Goal: Entertainment & Leisure: Consume media (video, audio)

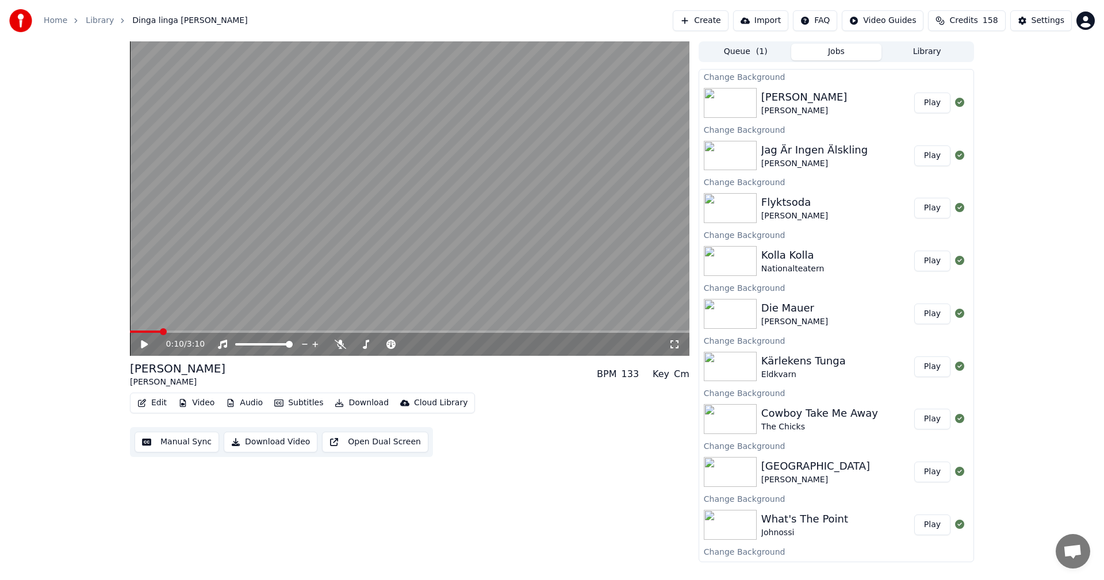
click at [920, 53] on button "Library" at bounding box center [926, 52] width 91 height 17
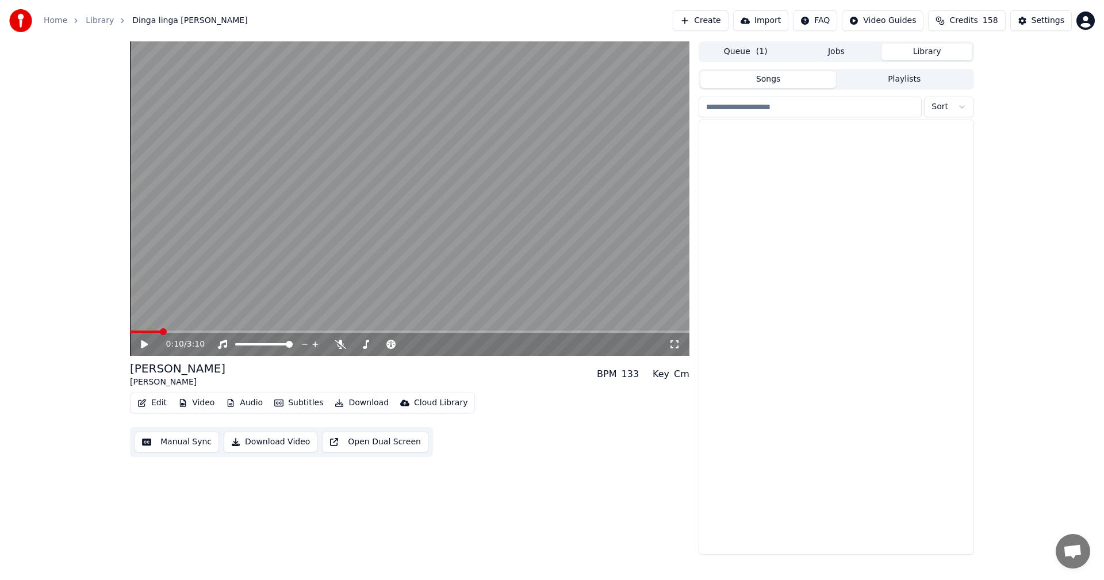
scroll to position [3038, 0]
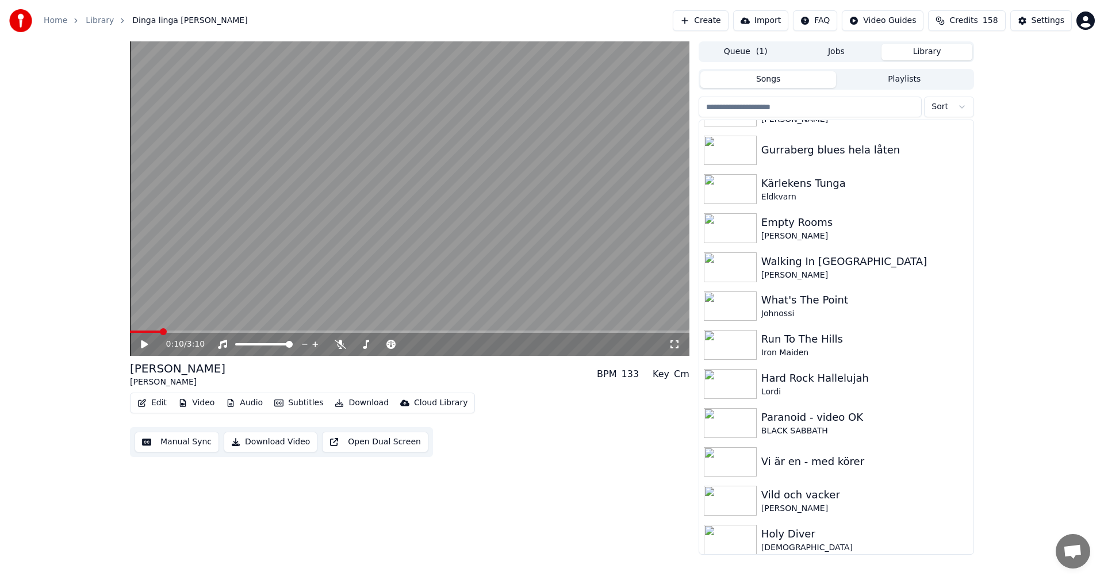
click at [962, 448] on div "Vi är en - med körer" at bounding box center [836, 462] width 274 height 39
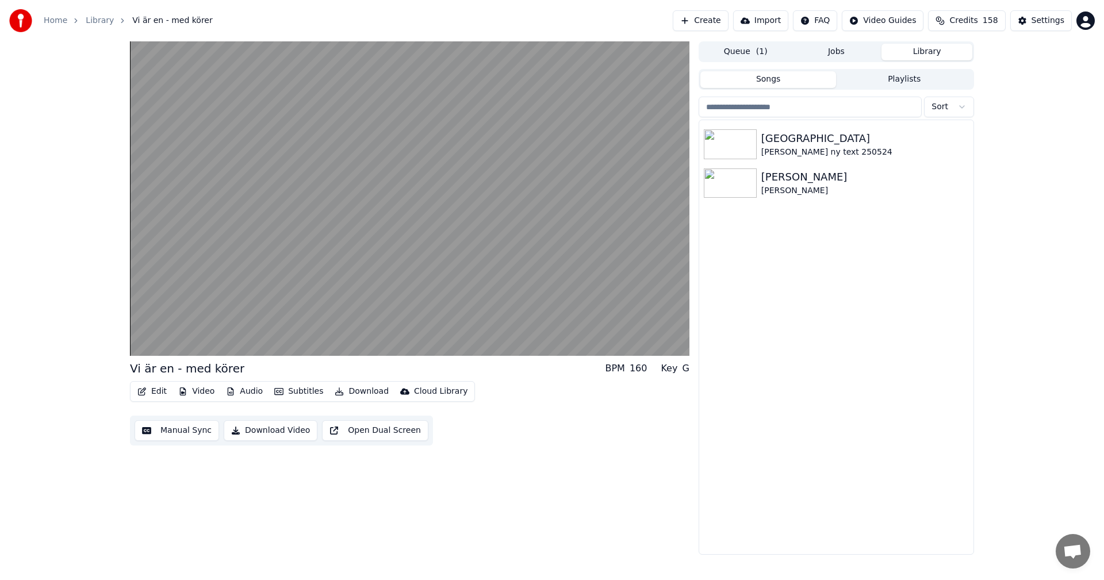
scroll to position [7940, 0]
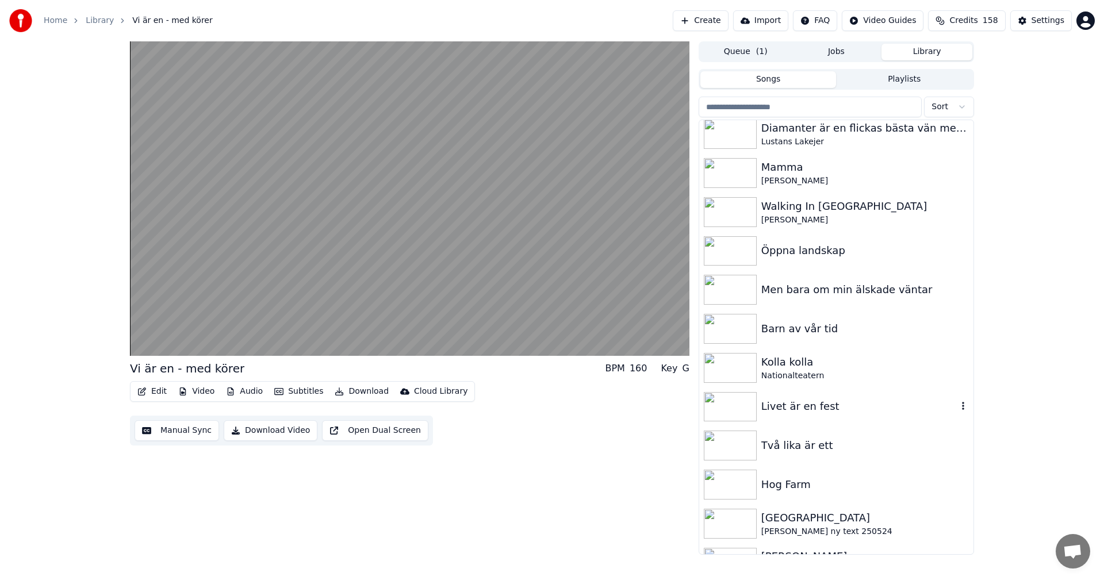
click at [820, 410] on div "Livet är en fest" at bounding box center [859, 406] width 196 height 16
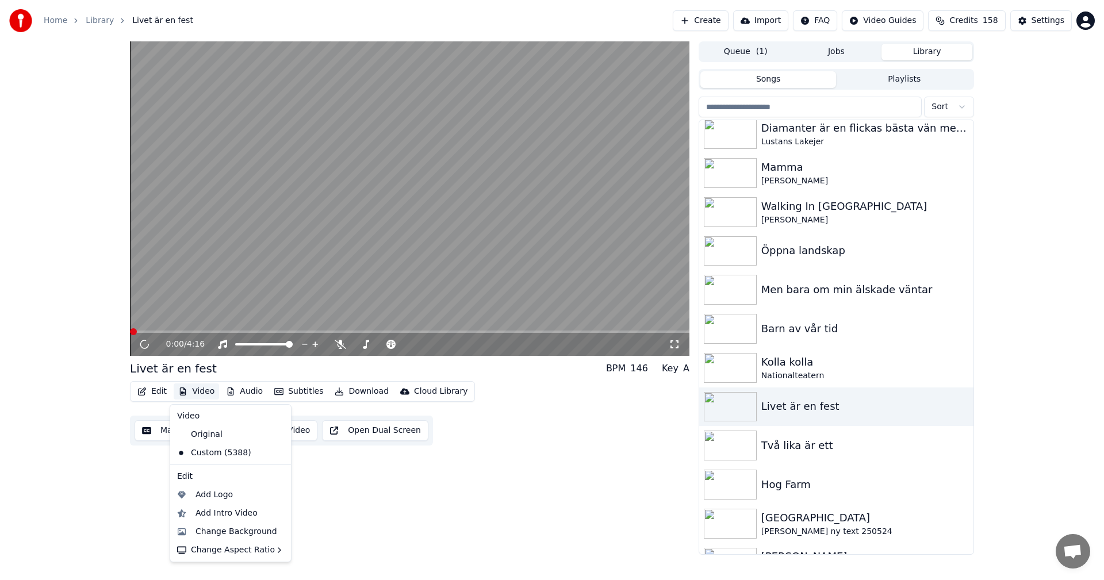
click at [210, 394] on button "Video" at bounding box center [196, 391] width 45 height 16
click at [232, 528] on div "Change Background" at bounding box center [236, 531] width 82 height 11
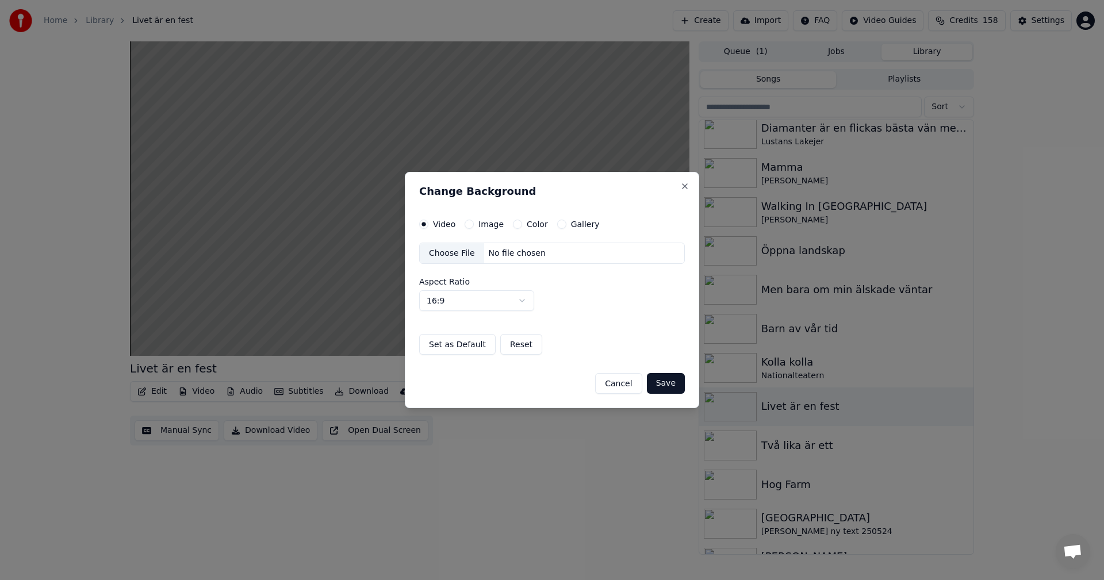
drag, startPoint x: 562, startPoint y: 221, endPoint x: 555, endPoint y: 223, distance: 6.6
click at [557, 223] on div "Gallery" at bounding box center [578, 224] width 43 height 9
click at [557, 224] on button "Gallery" at bounding box center [561, 224] width 9 height 9
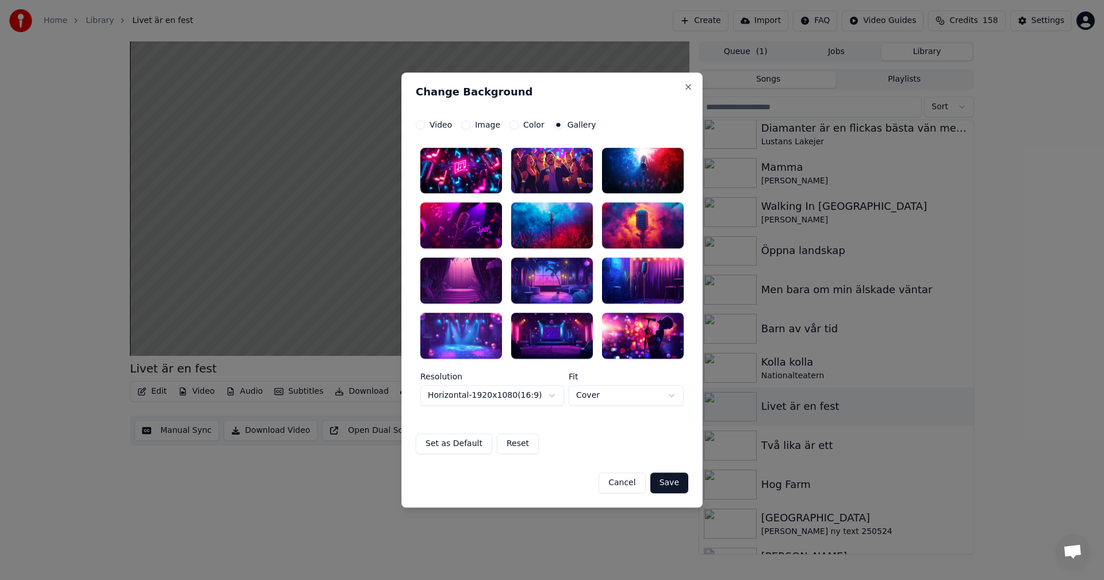
click at [546, 273] on div at bounding box center [552, 281] width 82 height 46
click at [668, 477] on button "Save" at bounding box center [669, 483] width 38 height 21
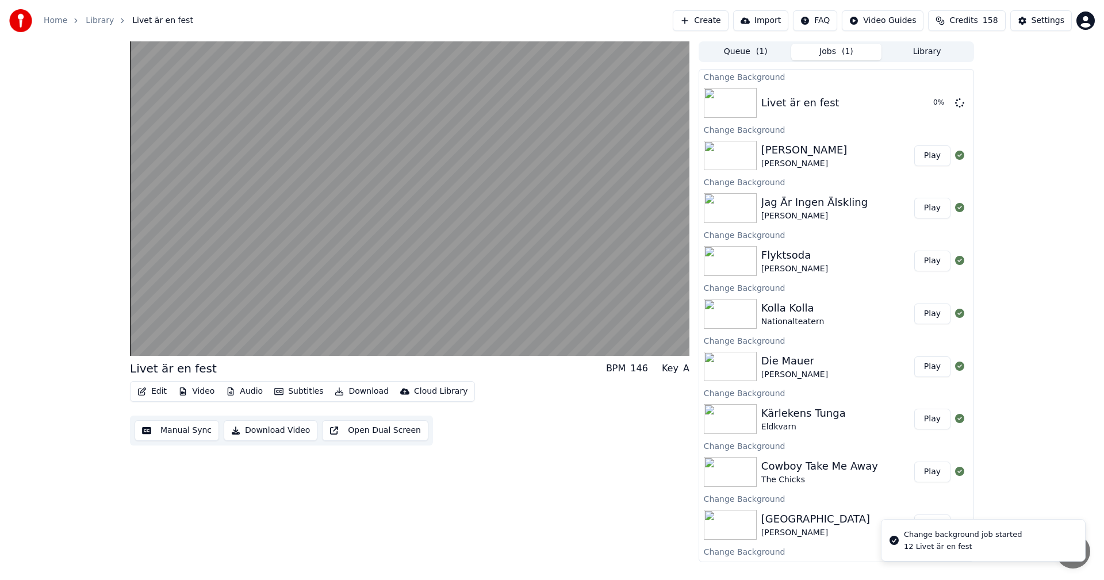
click at [934, 54] on button "Library" at bounding box center [926, 52] width 91 height 17
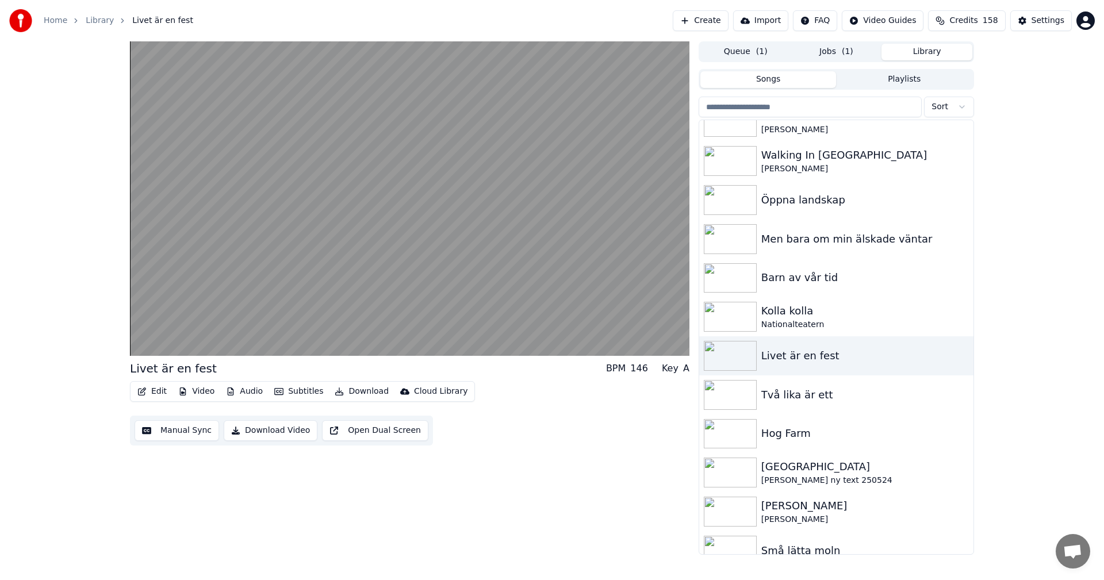
scroll to position [7967, 0]
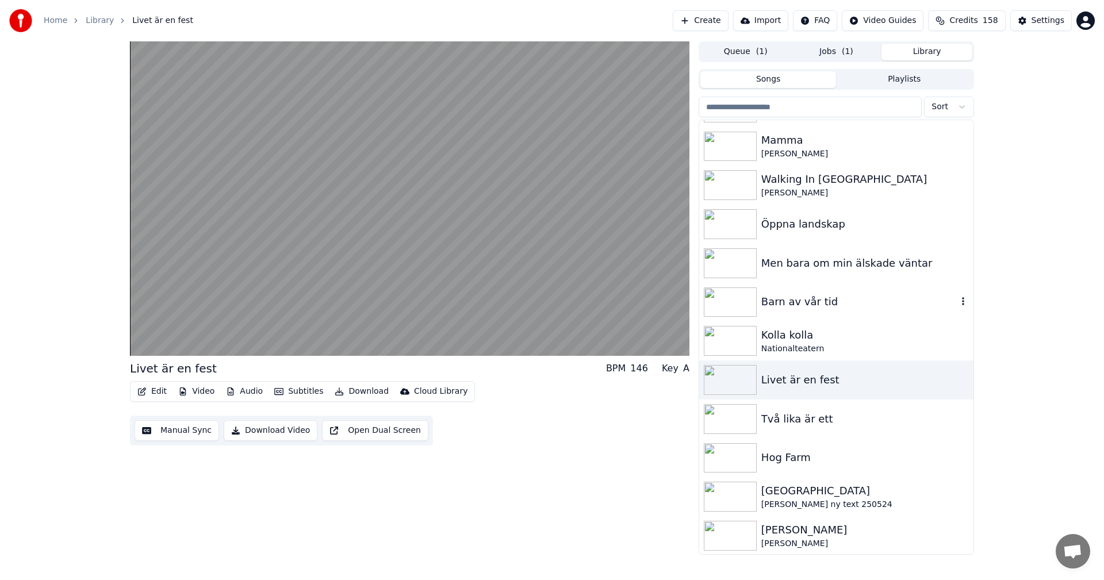
click at [848, 306] on div "Barn av vår tid" at bounding box center [859, 302] width 196 height 16
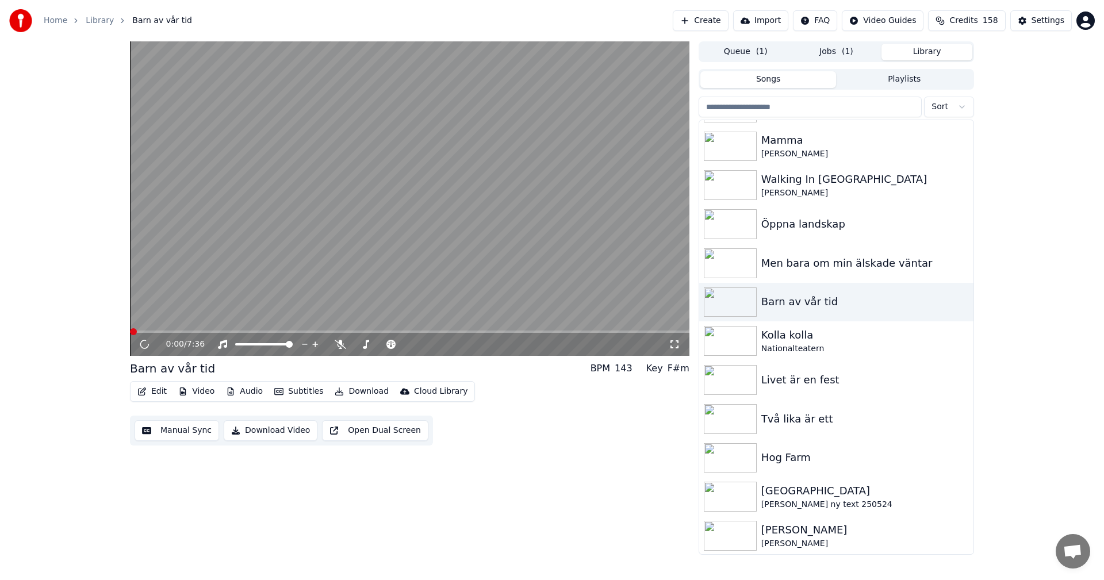
click at [203, 392] on button "Video" at bounding box center [196, 391] width 45 height 16
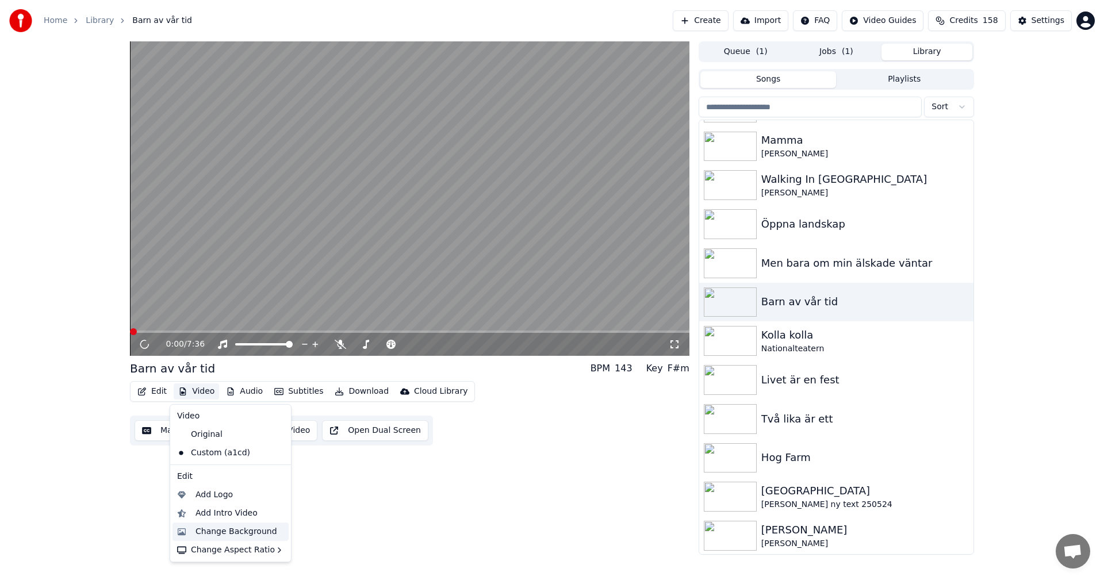
click at [241, 527] on div "Change Background" at bounding box center [236, 531] width 82 height 11
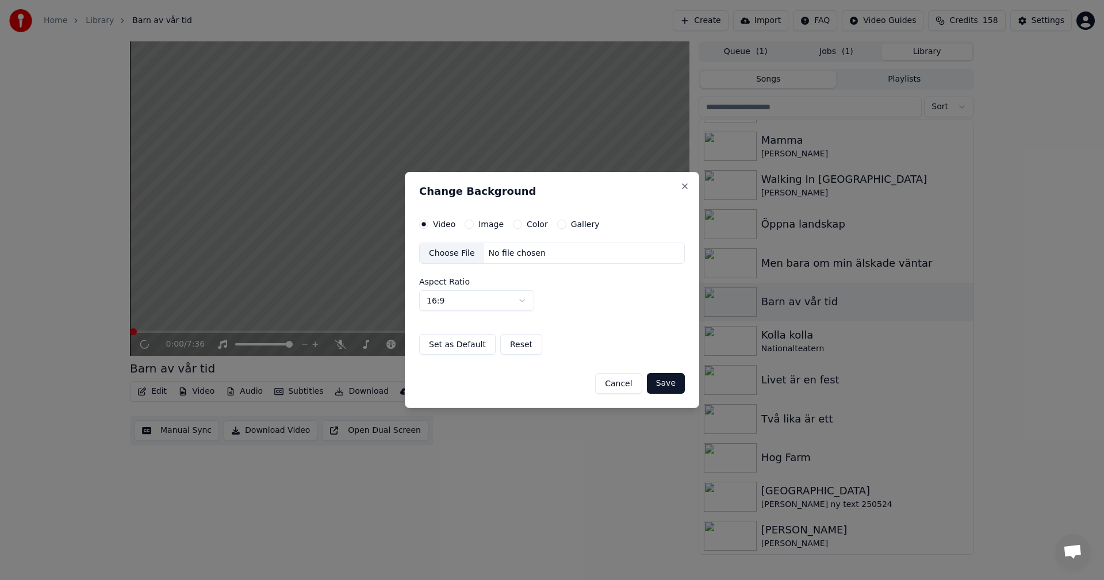
click at [561, 224] on div "Gallery" at bounding box center [578, 224] width 43 height 9
click at [558, 224] on button "Gallery" at bounding box center [561, 224] width 9 height 9
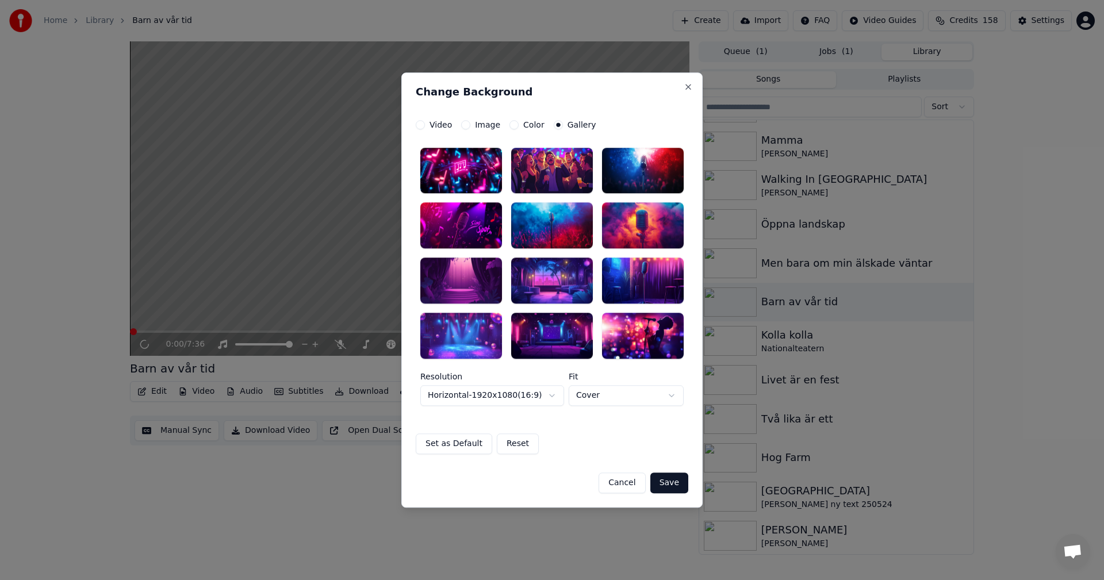
click at [548, 327] on div at bounding box center [552, 336] width 82 height 46
click at [683, 484] on button "Save" at bounding box center [669, 483] width 38 height 21
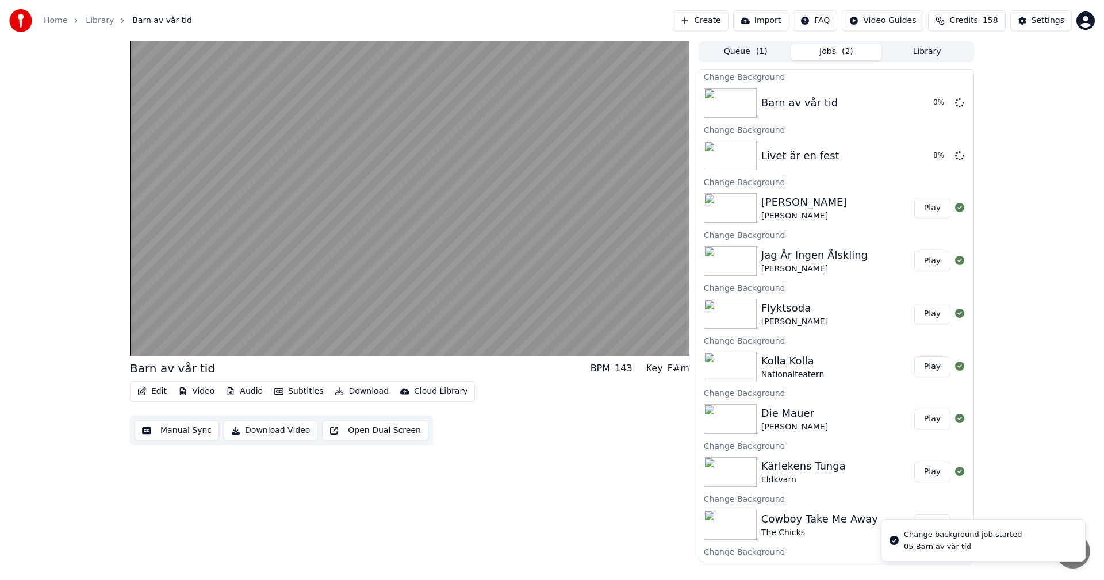
click at [943, 52] on button "Library" at bounding box center [926, 52] width 91 height 17
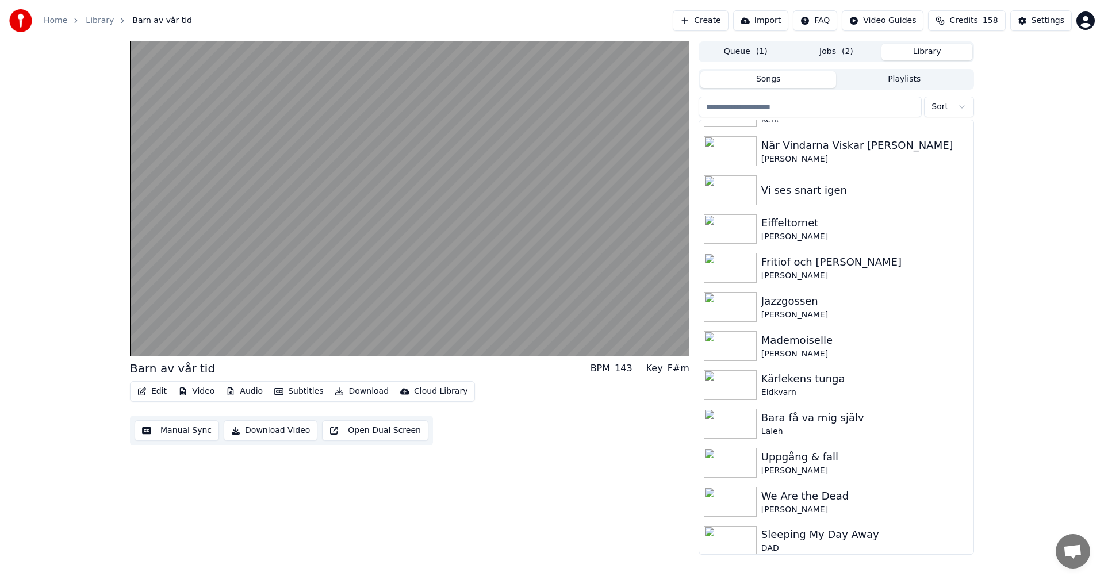
scroll to position [7129, 0]
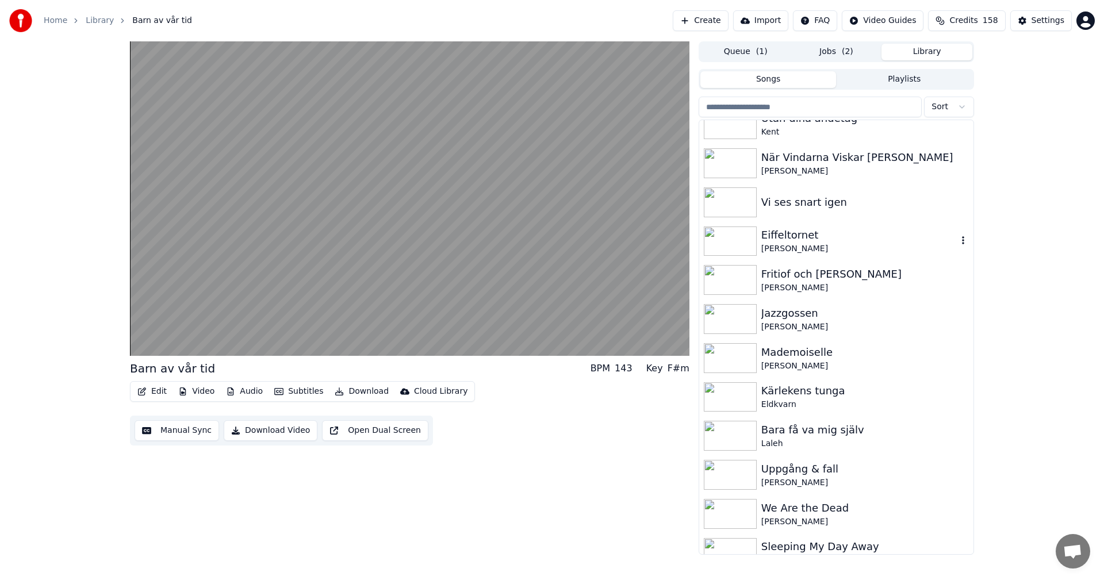
click at [842, 228] on div "Eiffeltornet" at bounding box center [859, 235] width 196 height 16
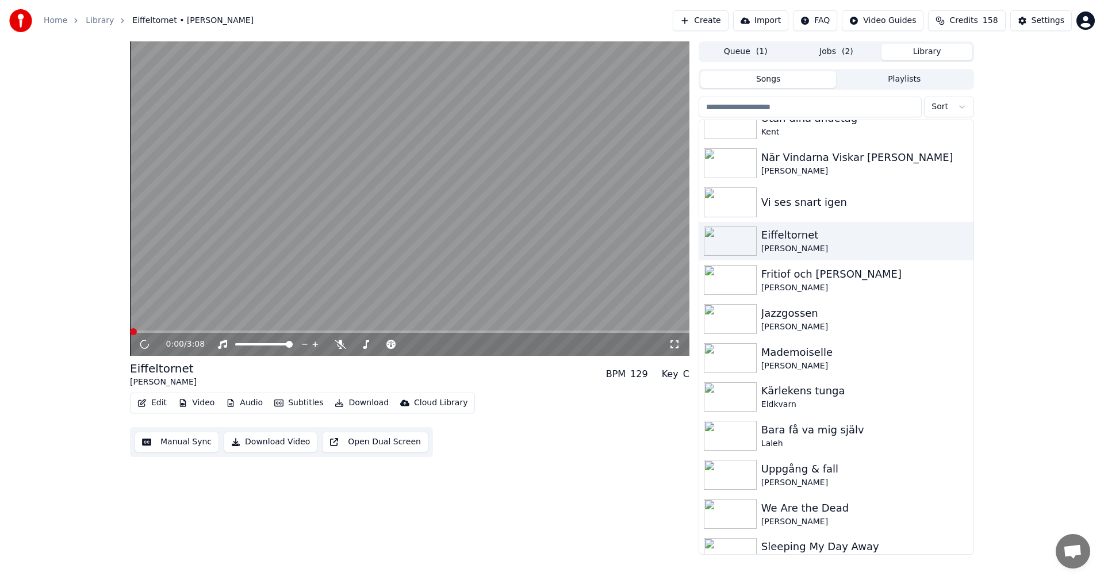
click at [203, 404] on button "Video" at bounding box center [196, 403] width 45 height 16
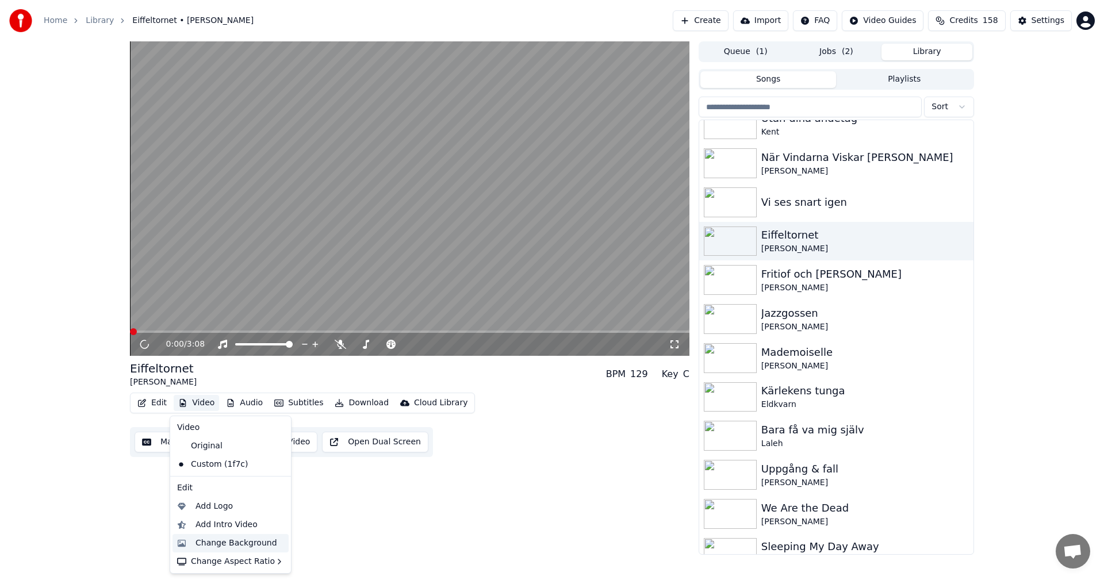
click at [244, 540] on div "Change Background" at bounding box center [236, 542] width 82 height 11
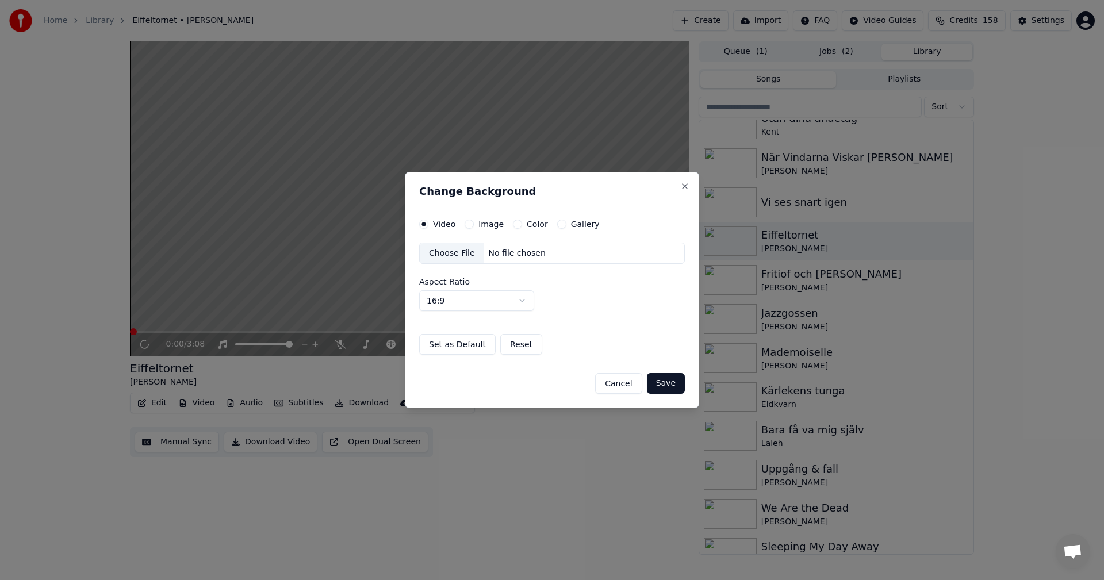
click at [557, 226] on div "Gallery" at bounding box center [578, 224] width 43 height 9
click at [557, 226] on button "Gallery" at bounding box center [561, 224] width 9 height 9
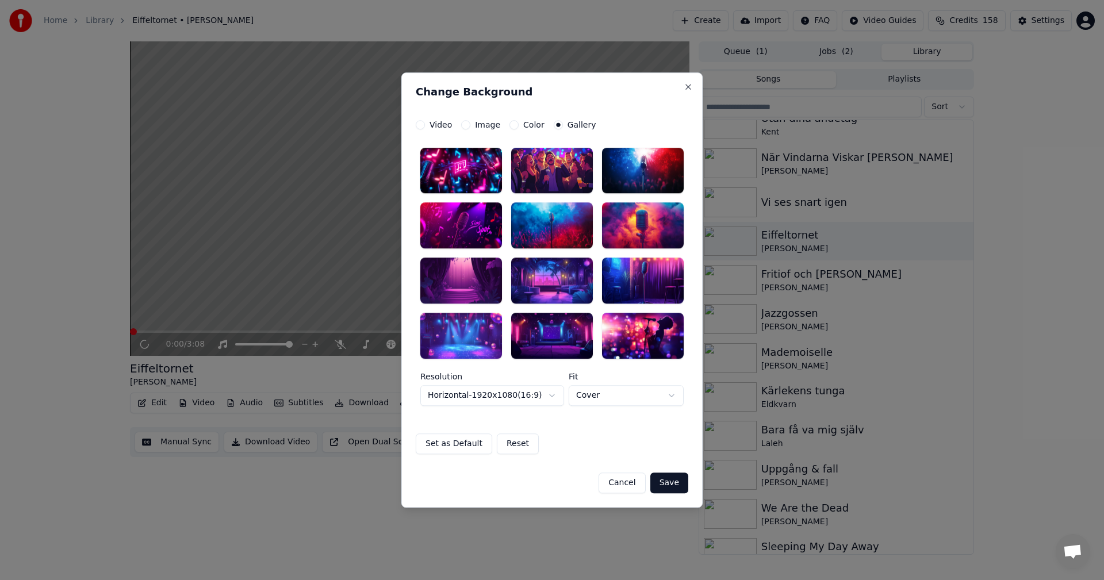
click at [563, 298] on div at bounding box center [552, 281] width 82 height 46
drag, startPoint x: 666, startPoint y: 436, endPoint x: 675, endPoint y: 441, distance: 11.1
click at [674, 440] on div "**********" at bounding box center [552, 287] width 272 height 335
click at [559, 325] on div at bounding box center [552, 336] width 82 height 46
click at [678, 488] on button "Save" at bounding box center [669, 483] width 38 height 21
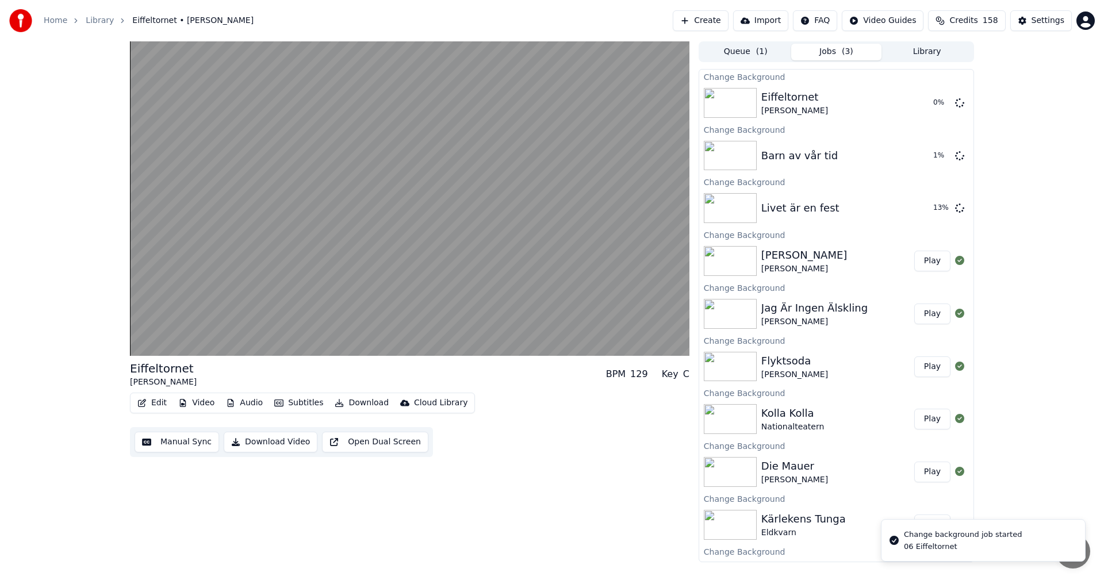
click at [920, 55] on button "Library" at bounding box center [926, 52] width 91 height 17
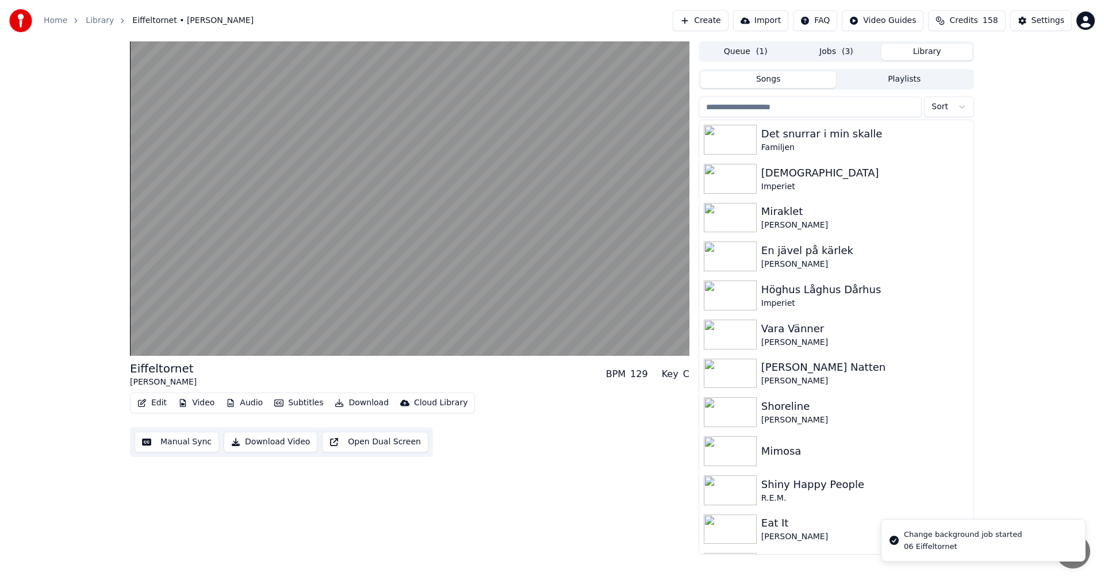
click at [839, 100] on input "search" at bounding box center [809, 107] width 223 height 21
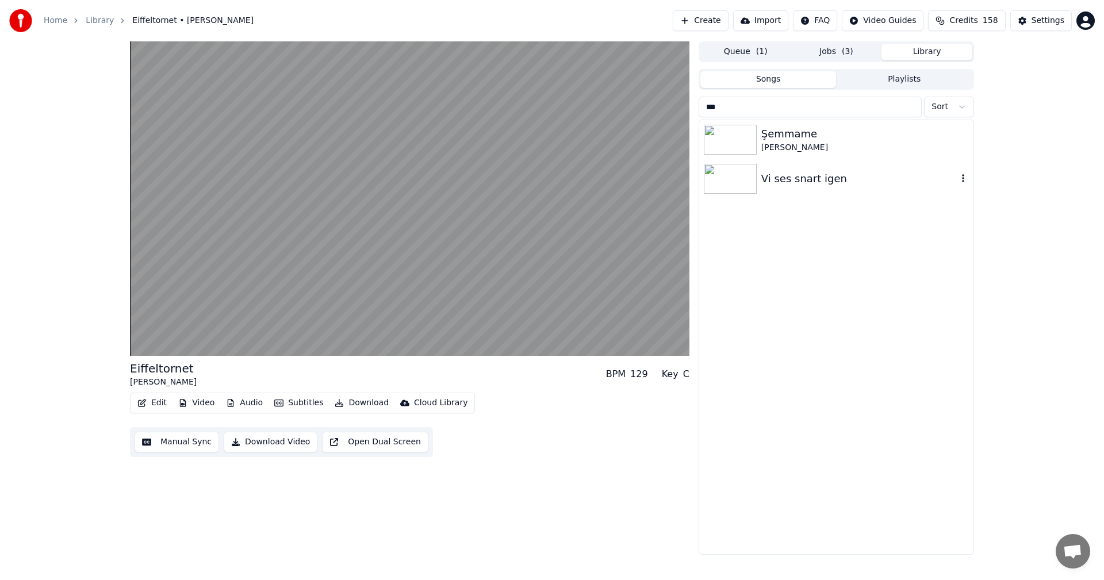
type input "***"
click at [815, 185] on div "Vi ses snart igen" at bounding box center [859, 179] width 196 height 16
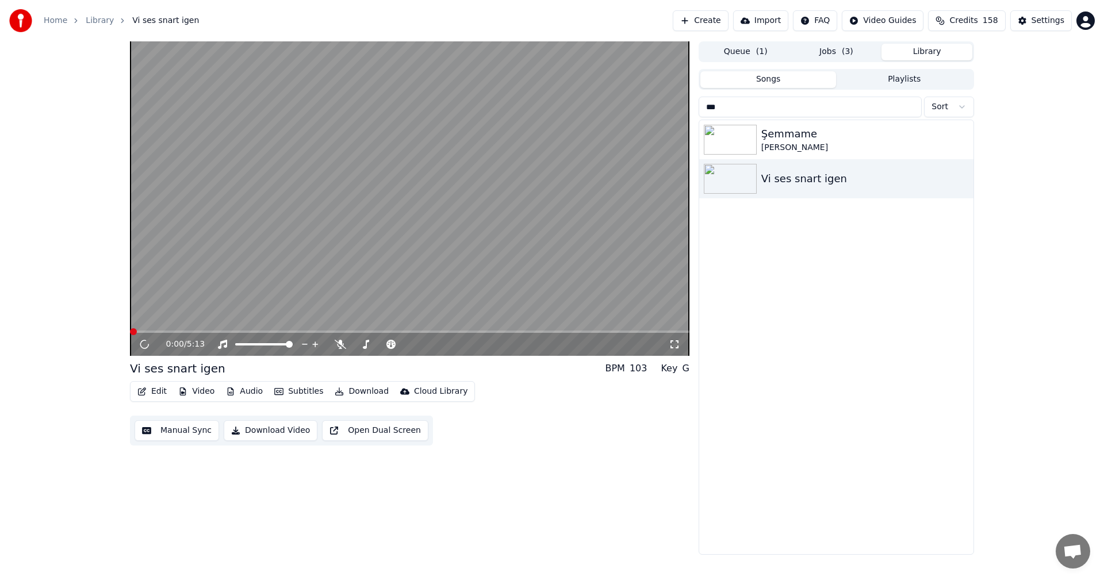
click at [205, 394] on button "Video" at bounding box center [196, 391] width 45 height 16
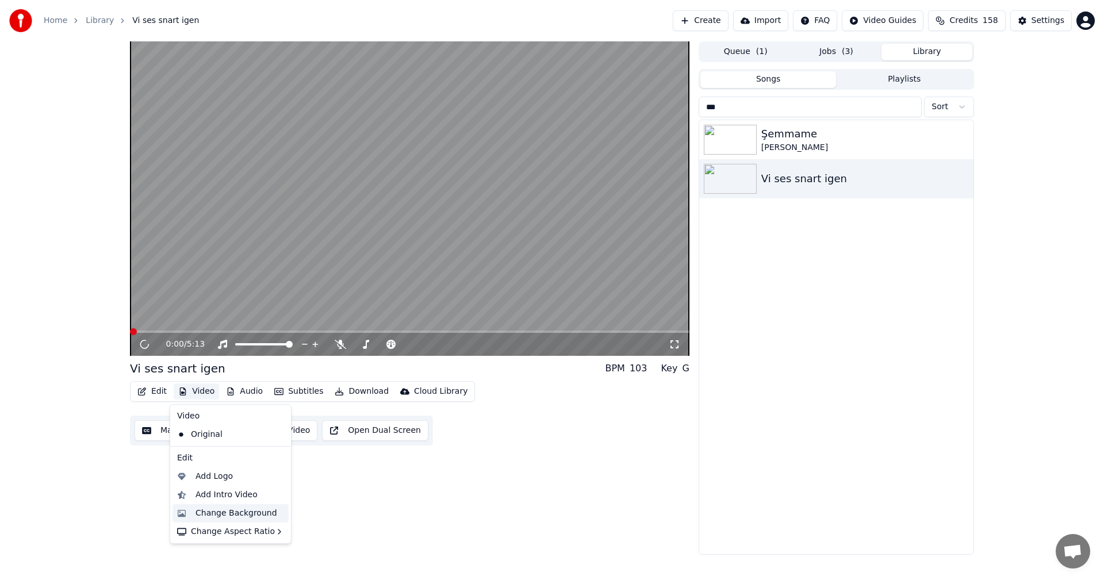
click at [235, 508] on div "Change Background" at bounding box center [236, 513] width 82 height 11
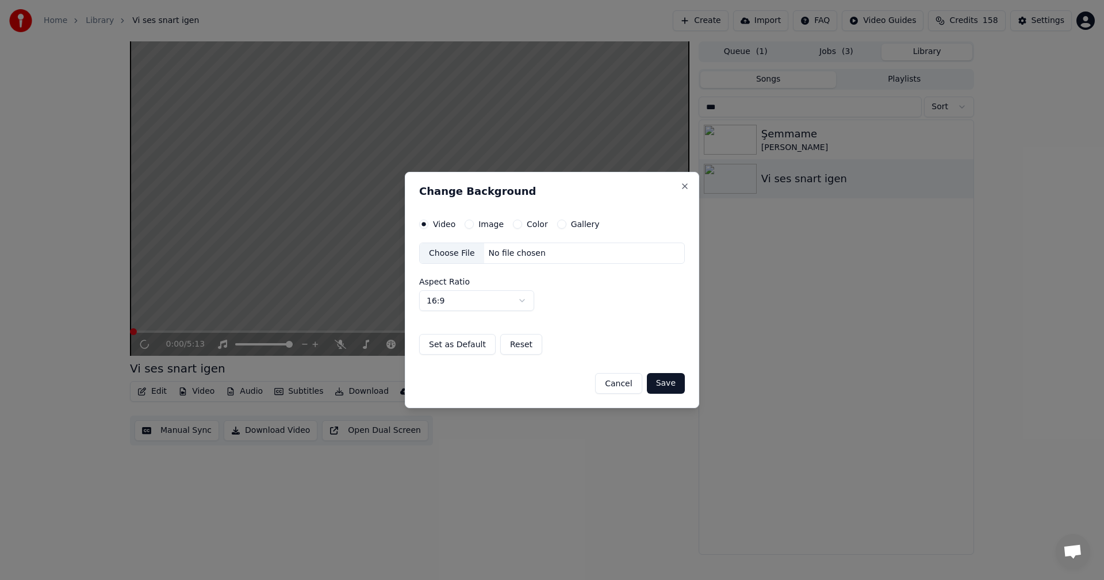
click at [557, 221] on button "Gallery" at bounding box center [561, 224] width 9 height 9
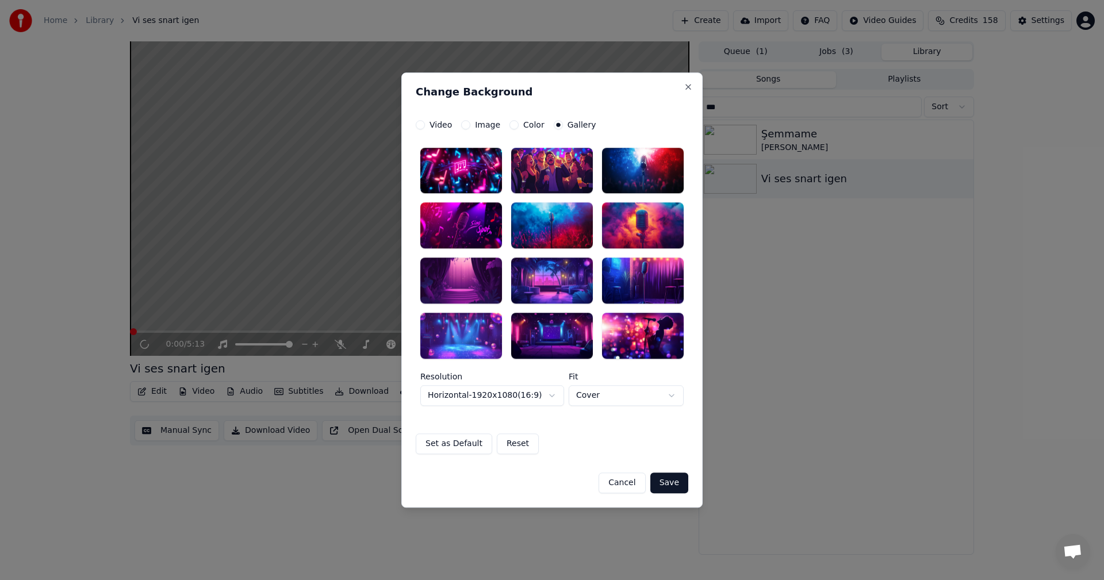
click at [554, 344] on div at bounding box center [552, 336] width 82 height 46
click at [553, 333] on div at bounding box center [552, 336] width 82 height 46
click at [676, 485] on button "Save" at bounding box center [669, 483] width 38 height 21
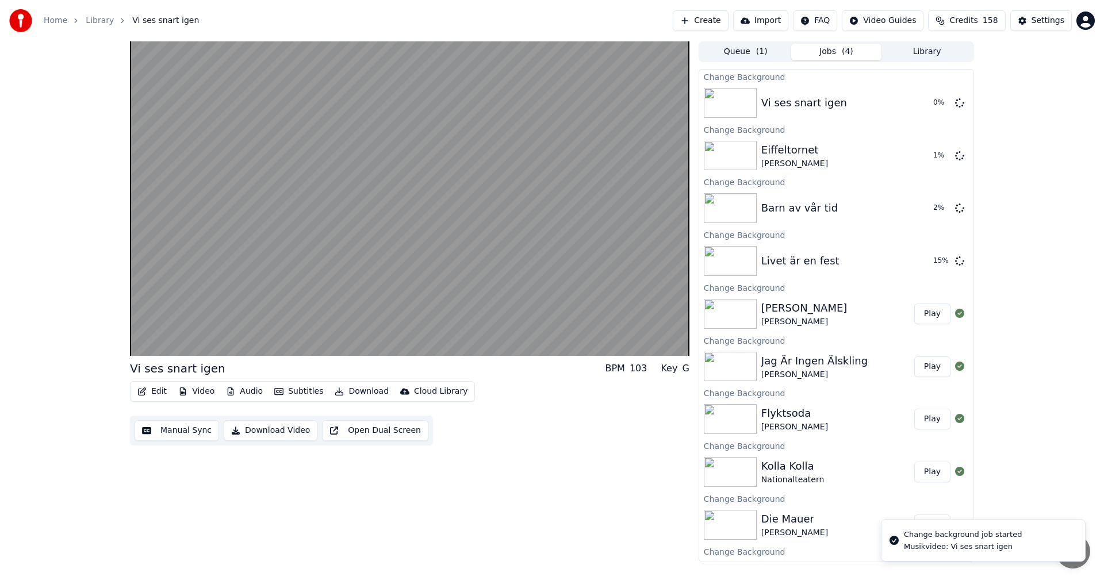
click at [917, 58] on button "Library" at bounding box center [926, 52] width 91 height 17
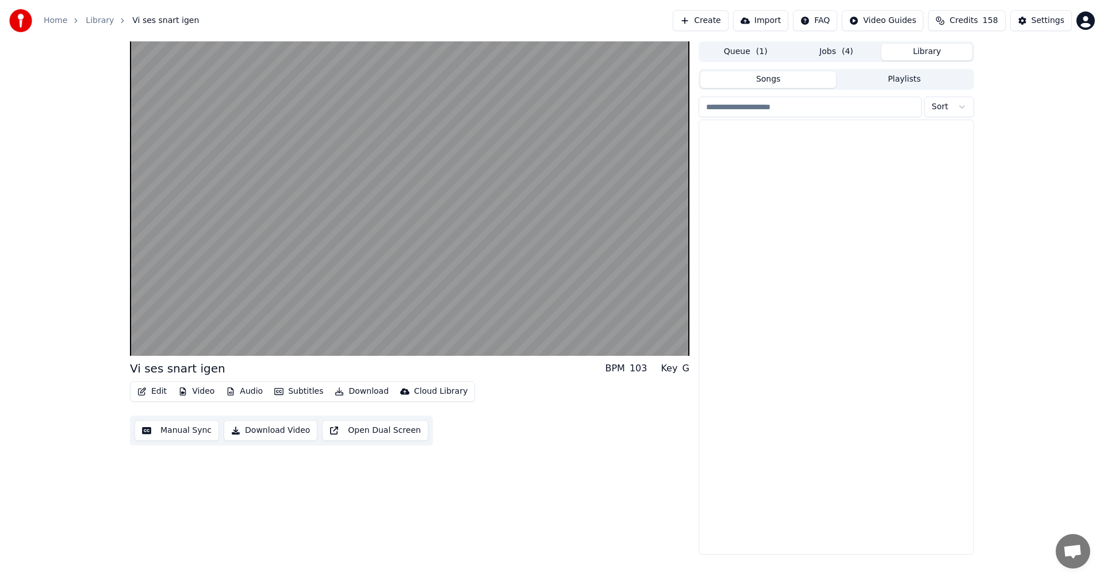
scroll to position [7421, 0]
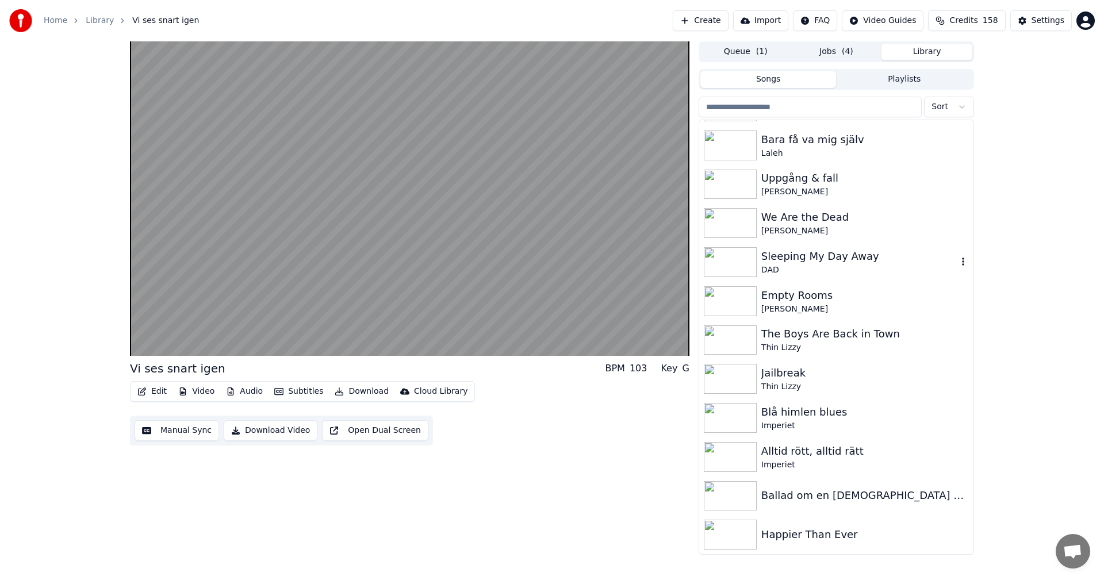
click at [847, 255] on div "Sleeping My Day Away" at bounding box center [859, 256] width 196 height 16
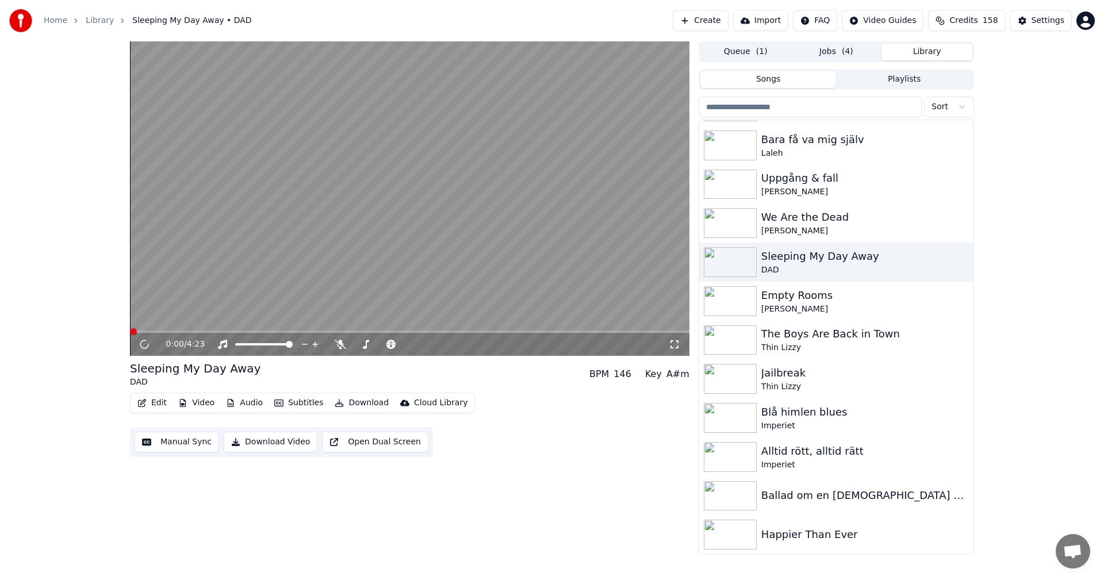
click at [205, 405] on button "Video" at bounding box center [196, 403] width 45 height 16
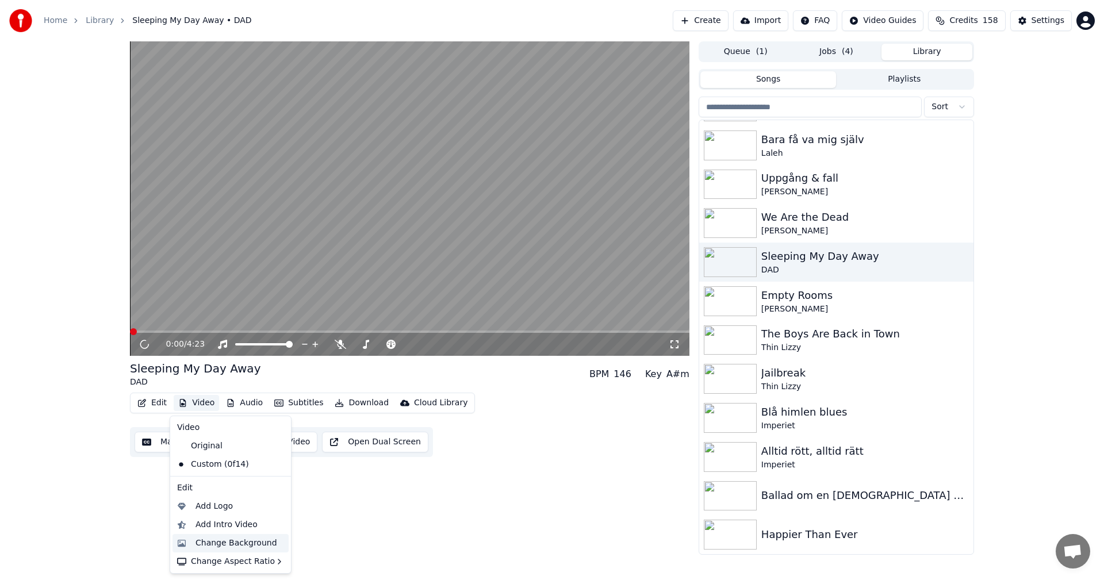
click at [229, 535] on div "Change Background" at bounding box center [230, 543] width 116 height 18
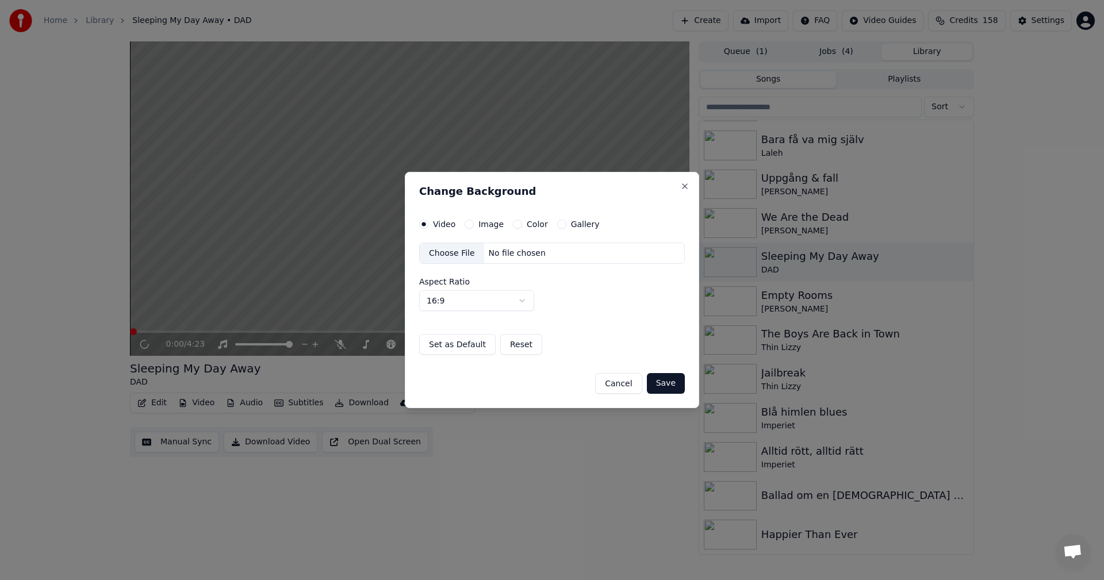
click at [557, 224] on button "Gallery" at bounding box center [561, 224] width 9 height 9
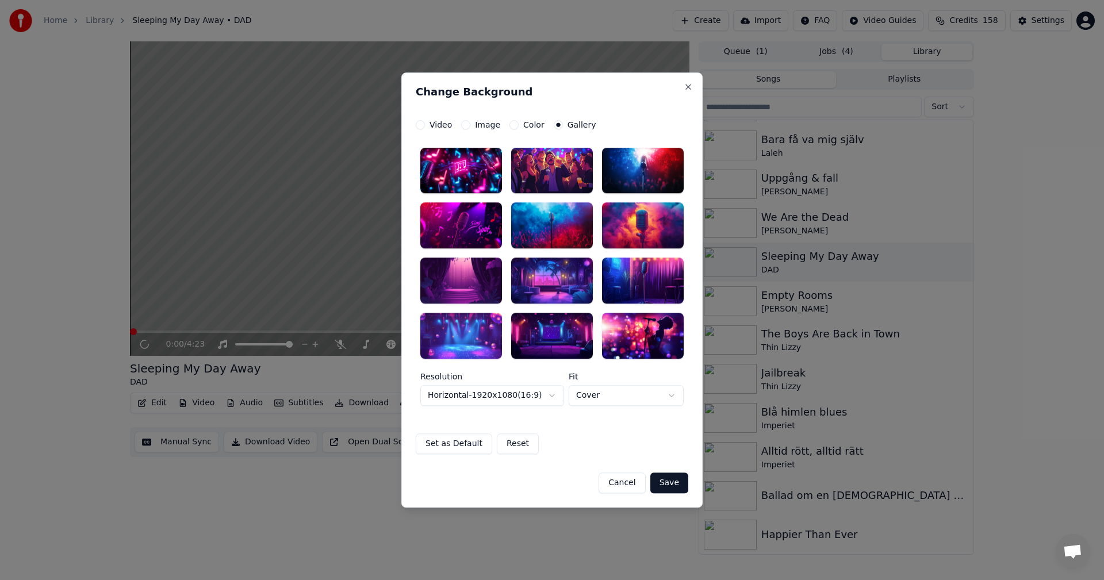
click at [486, 279] on div at bounding box center [461, 281] width 82 height 46
click at [675, 476] on button "Save" at bounding box center [669, 483] width 38 height 21
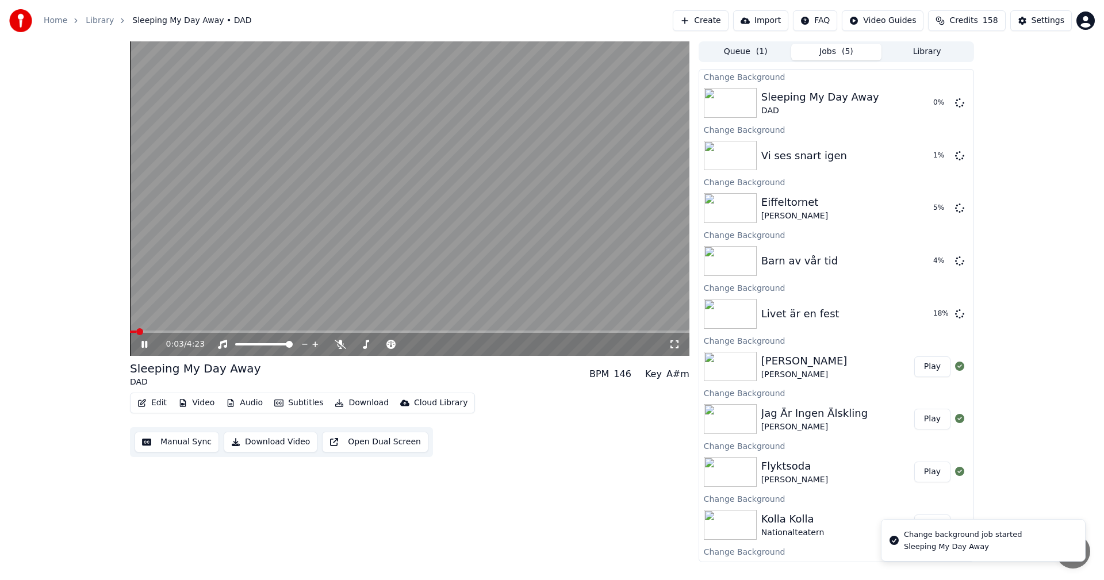
click at [146, 347] on icon at bounding box center [144, 344] width 6 height 7
click at [925, 48] on button "Library" at bounding box center [926, 52] width 91 height 17
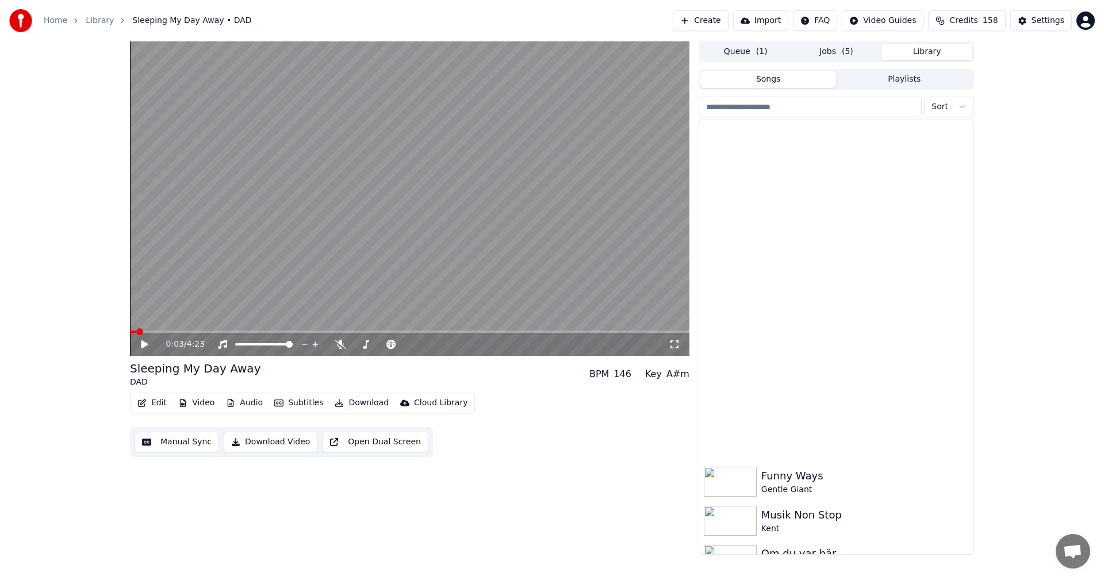
scroll to position [6956, 0]
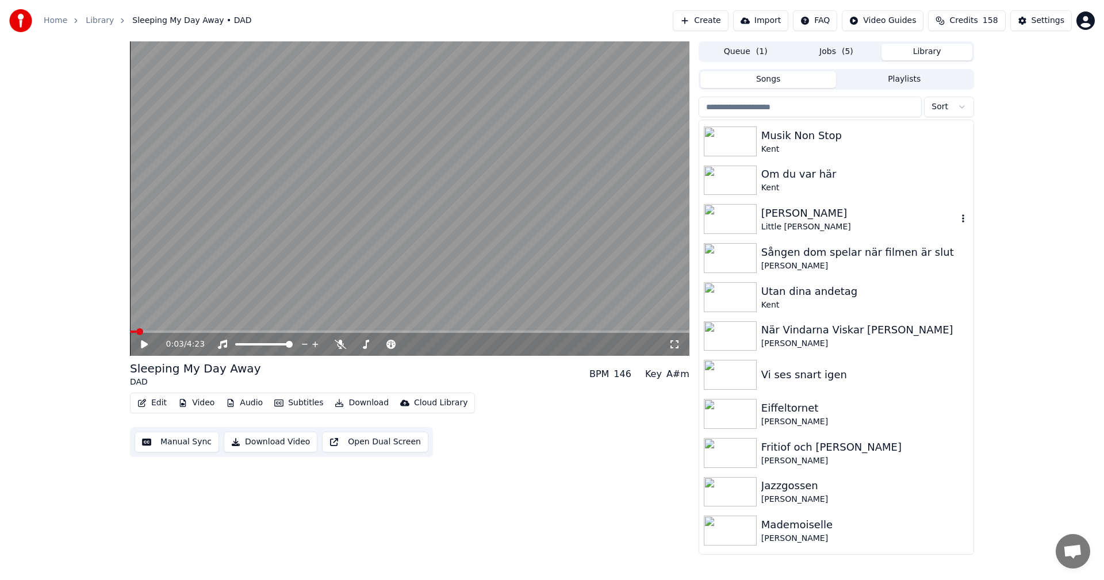
click at [837, 213] on div "[PERSON_NAME]" at bounding box center [859, 213] width 196 height 16
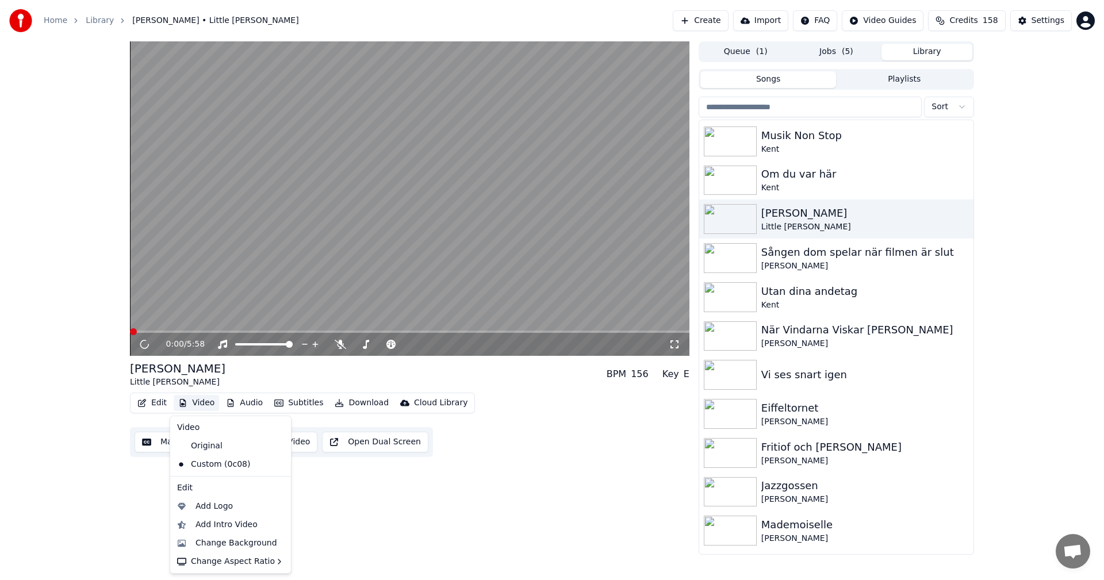
click at [194, 404] on button "Video" at bounding box center [196, 403] width 45 height 16
click at [232, 543] on div "Change Background" at bounding box center [236, 542] width 82 height 11
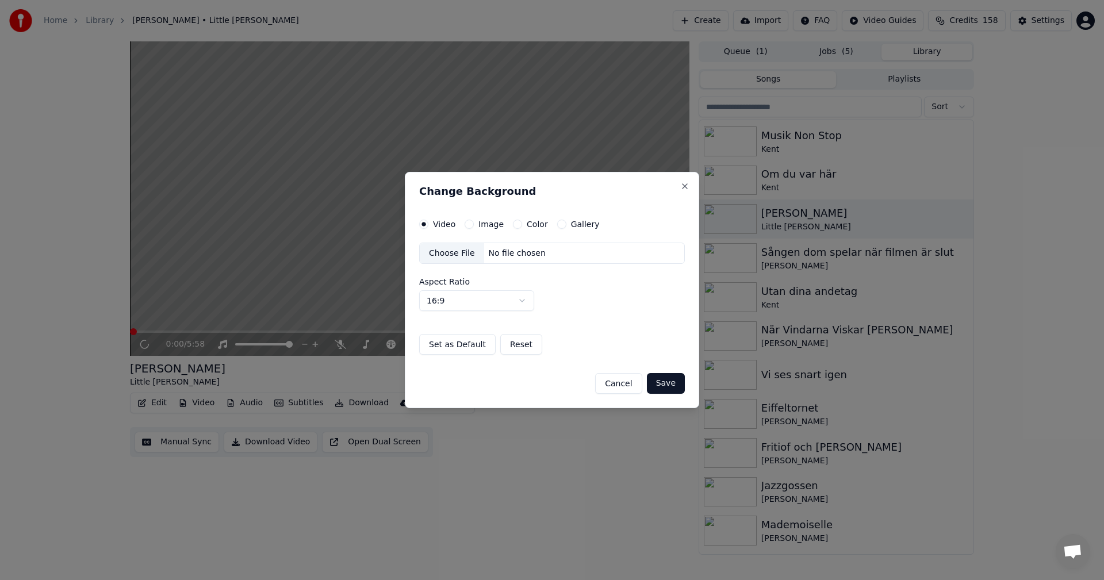
click at [559, 226] on button "Gallery" at bounding box center [561, 224] width 9 height 9
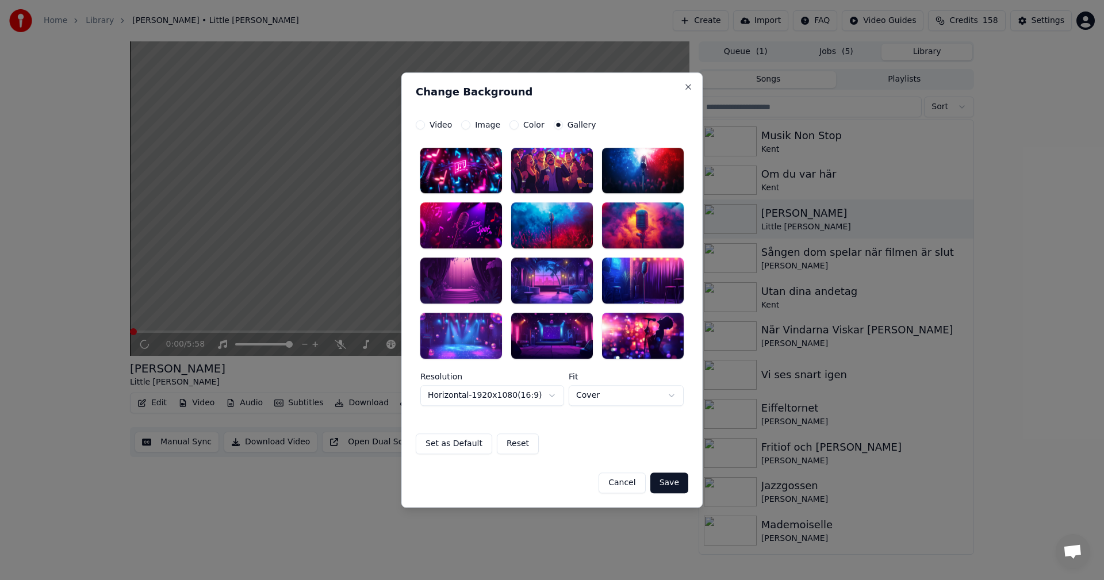
click at [573, 339] on div at bounding box center [552, 336] width 82 height 46
click at [564, 317] on div at bounding box center [552, 336] width 82 height 46
click at [679, 484] on button "Save" at bounding box center [669, 483] width 38 height 21
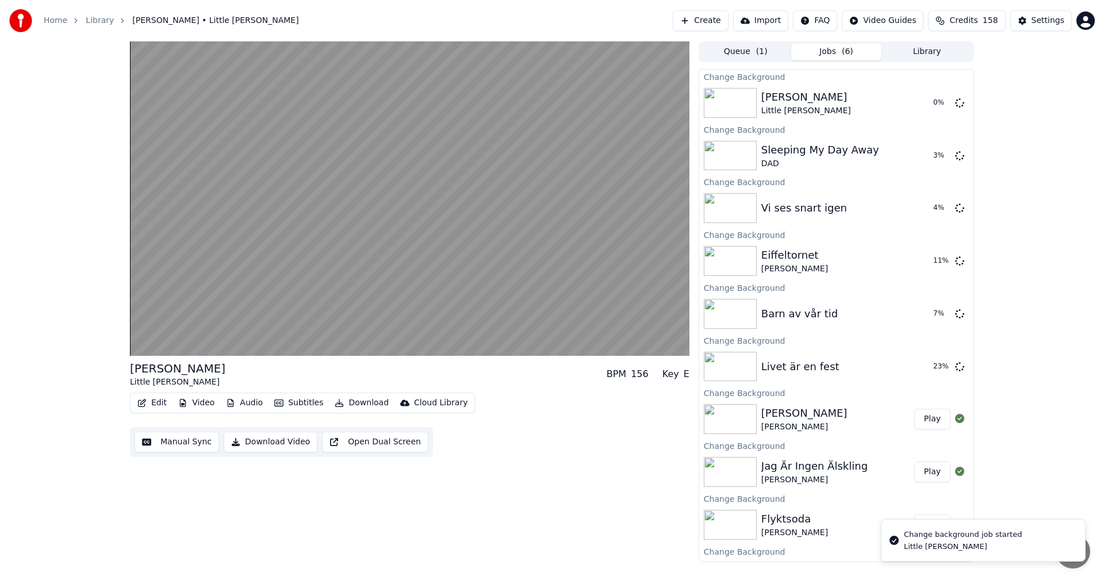
click at [915, 48] on button "Library" at bounding box center [926, 52] width 91 height 17
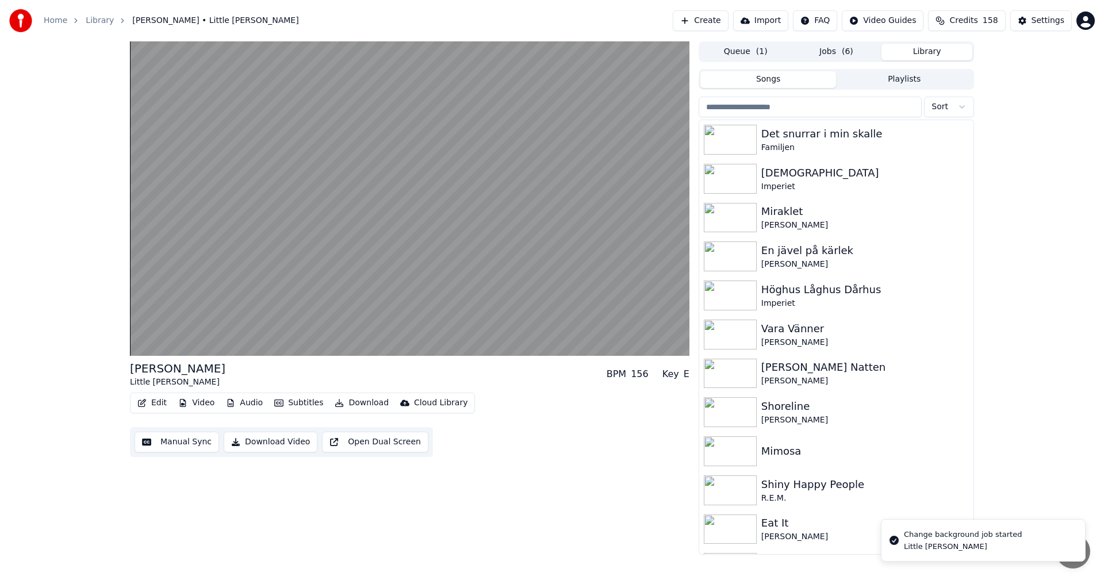
click at [858, 99] on input "search" at bounding box center [809, 107] width 223 height 21
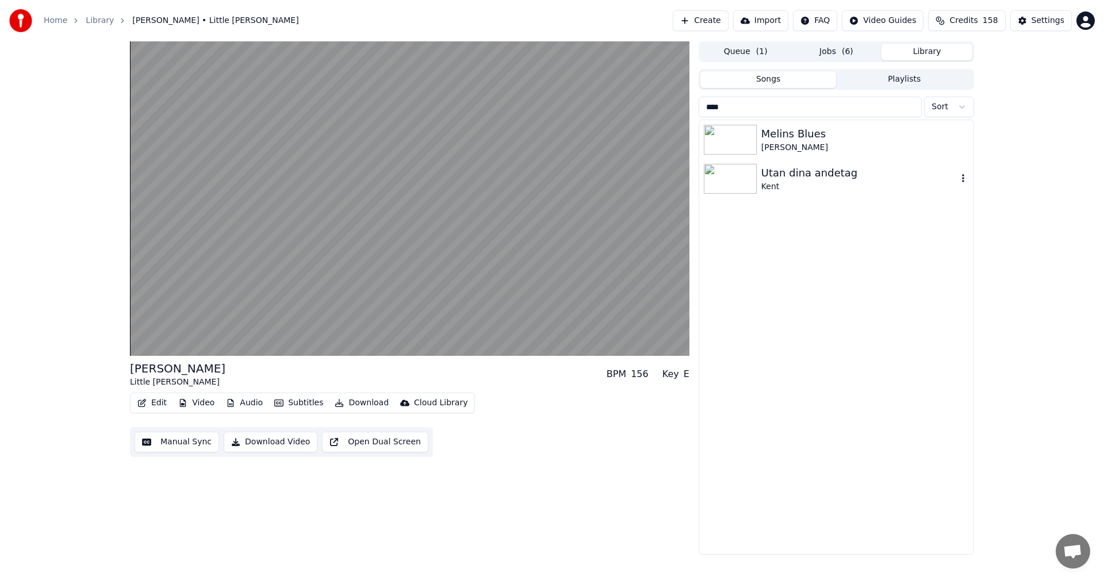
type input "****"
click at [825, 186] on div "Kent" at bounding box center [859, 186] width 196 height 11
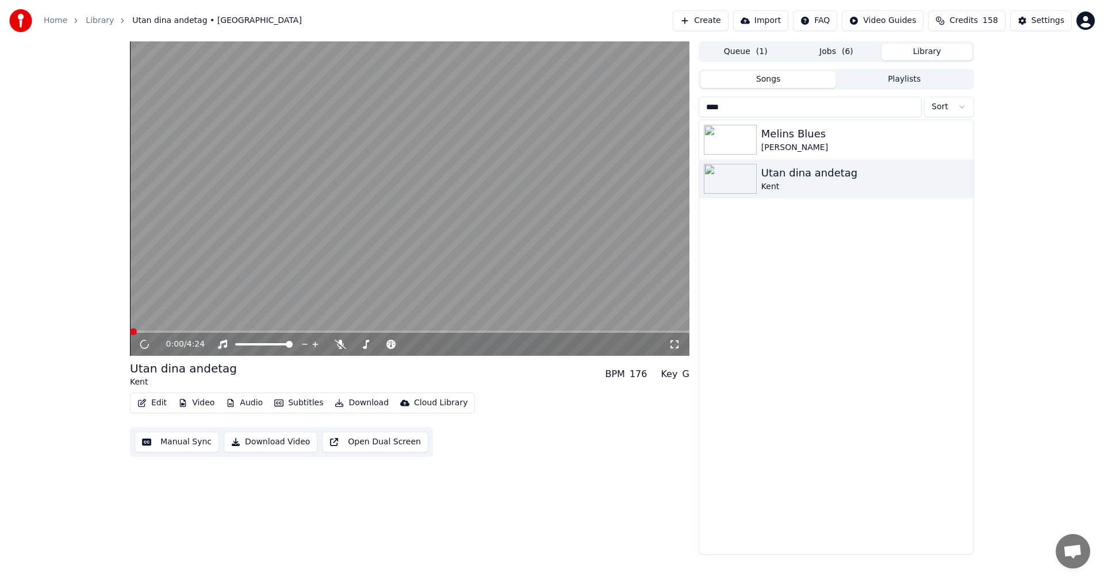
click at [216, 405] on button "Video" at bounding box center [196, 403] width 45 height 16
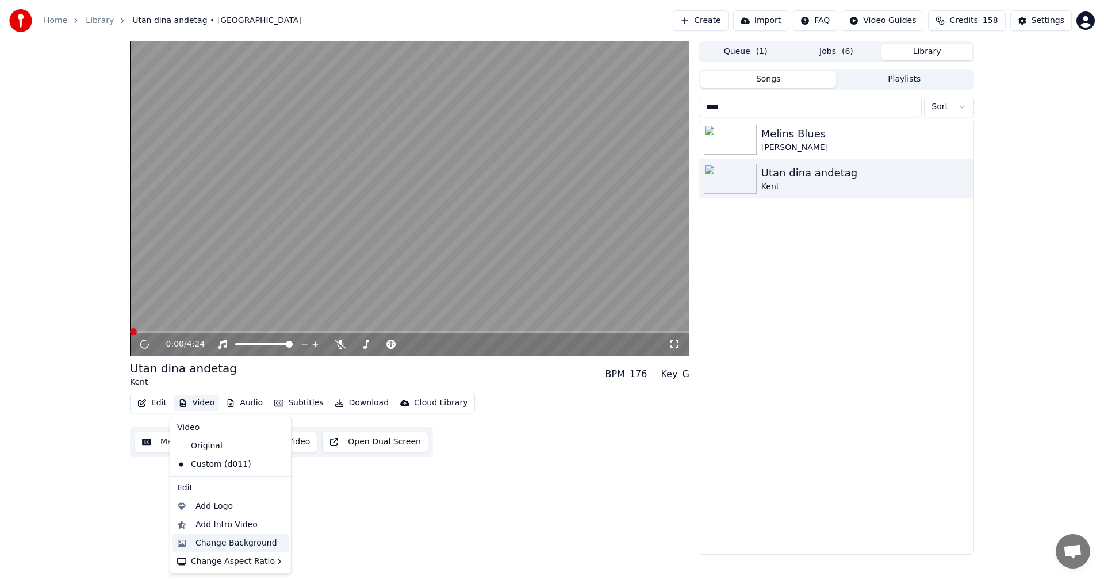
click at [220, 544] on div "Change Background" at bounding box center [236, 542] width 82 height 11
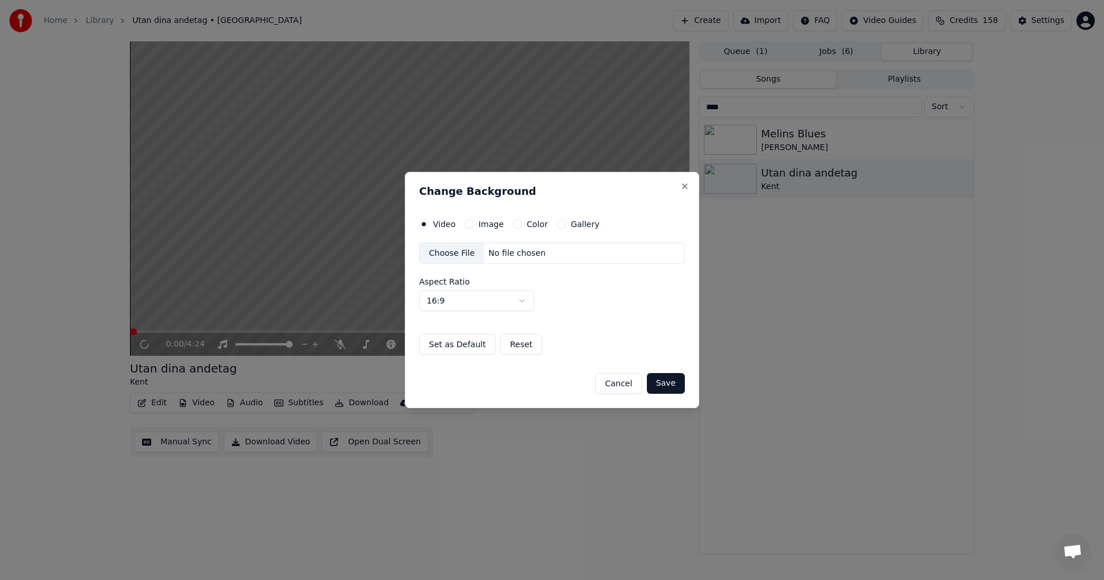
click at [557, 225] on button "Gallery" at bounding box center [561, 224] width 9 height 9
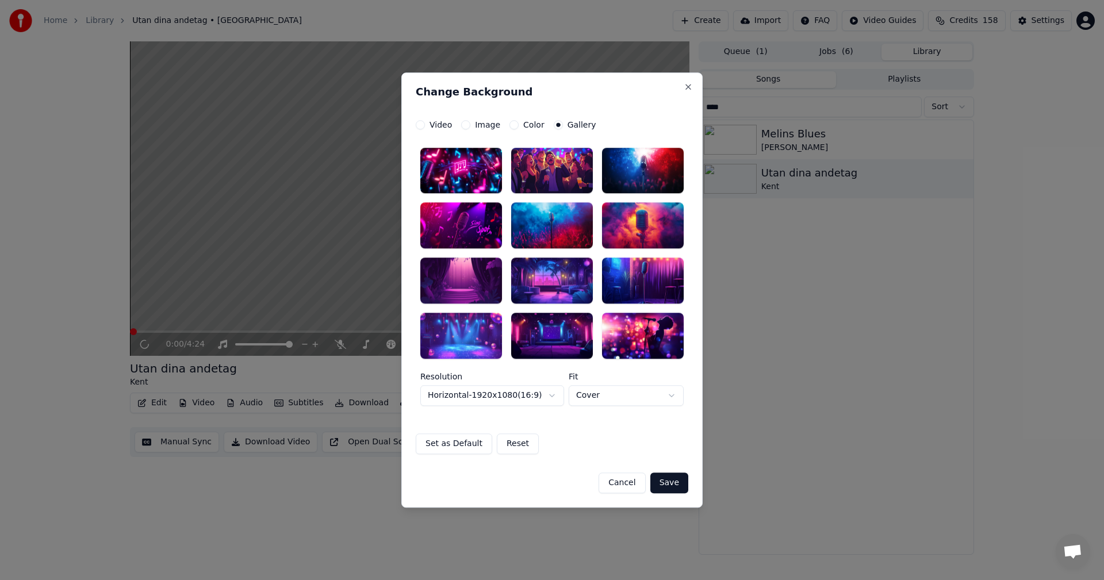
click at [542, 268] on div at bounding box center [552, 281] width 82 height 46
click at [664, 481] on button "Save" at bounding box center [669, 483] width 38 height 21
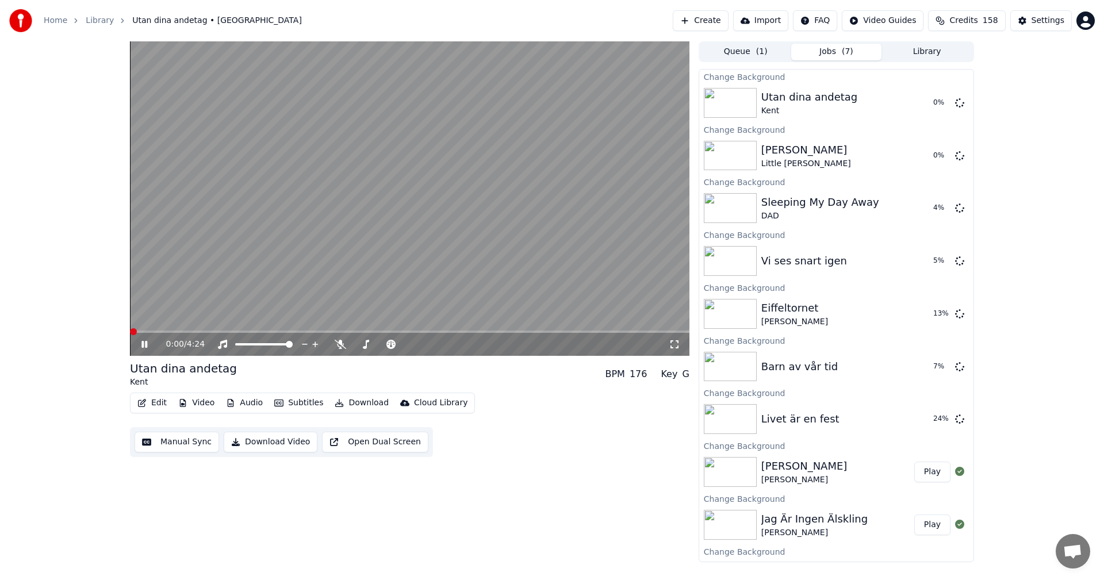
click at [144, 343] on icon at bounding box center [152, 344] width 27 height 9
click at [144, 344] on icon at bounding box center [144, 344] width 6 height 7
